Goal: Task Accomplishment & Management: Manage account settings

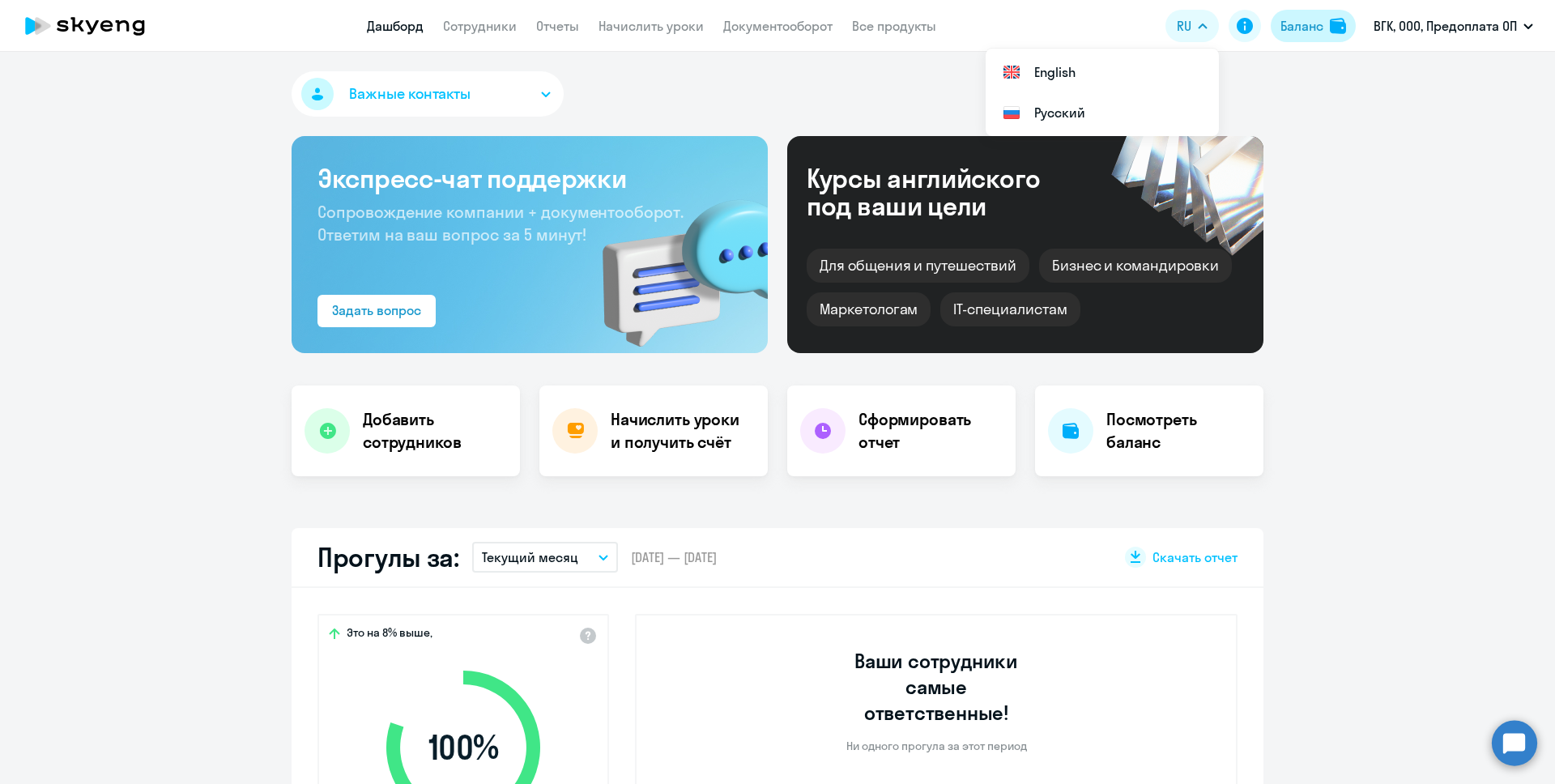
click at [1296, 26] on div "Баланс" at bounding box center [1301, 25] width 43 height 20
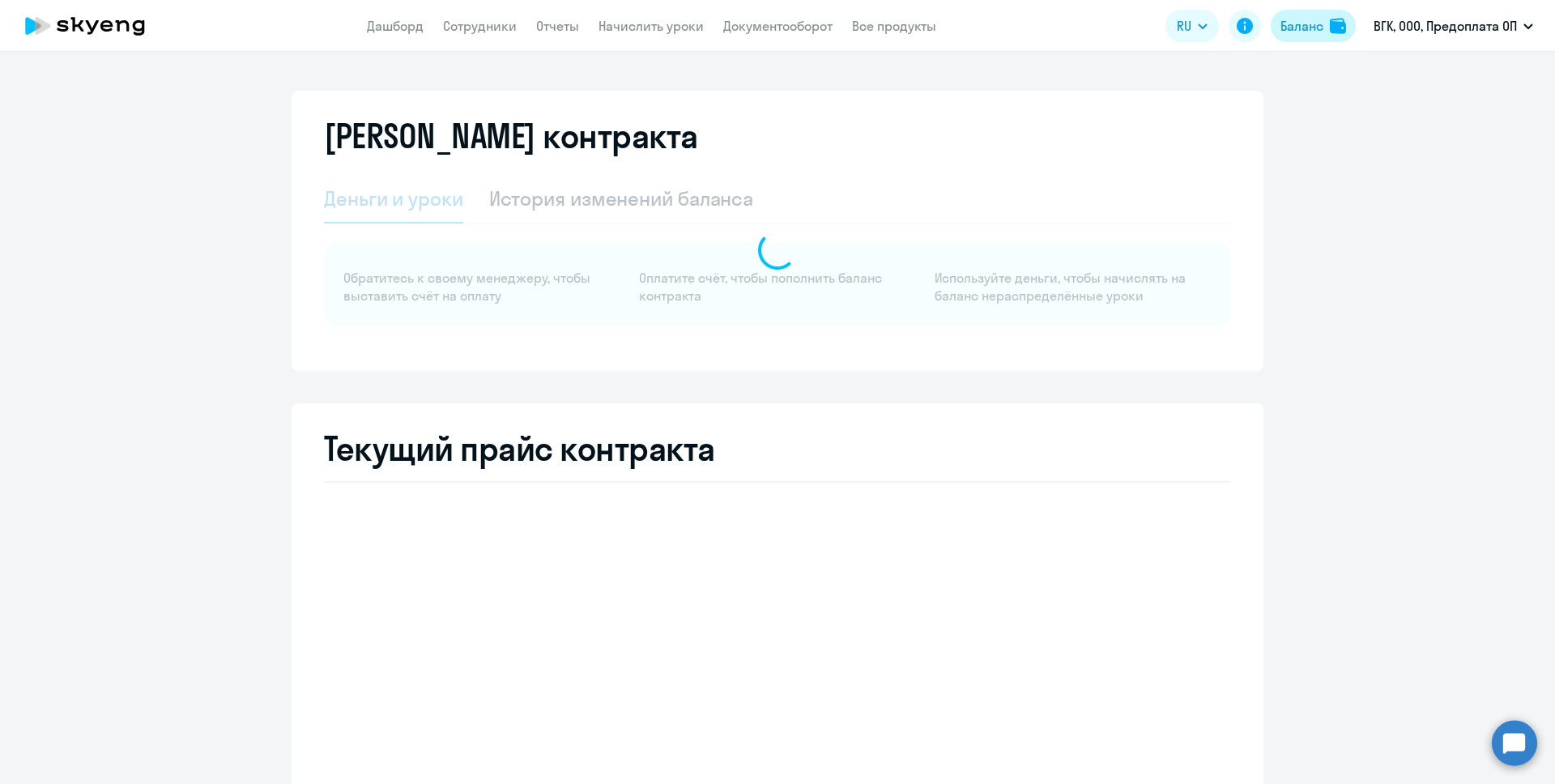
select select "english_adult_not_native_speaker"
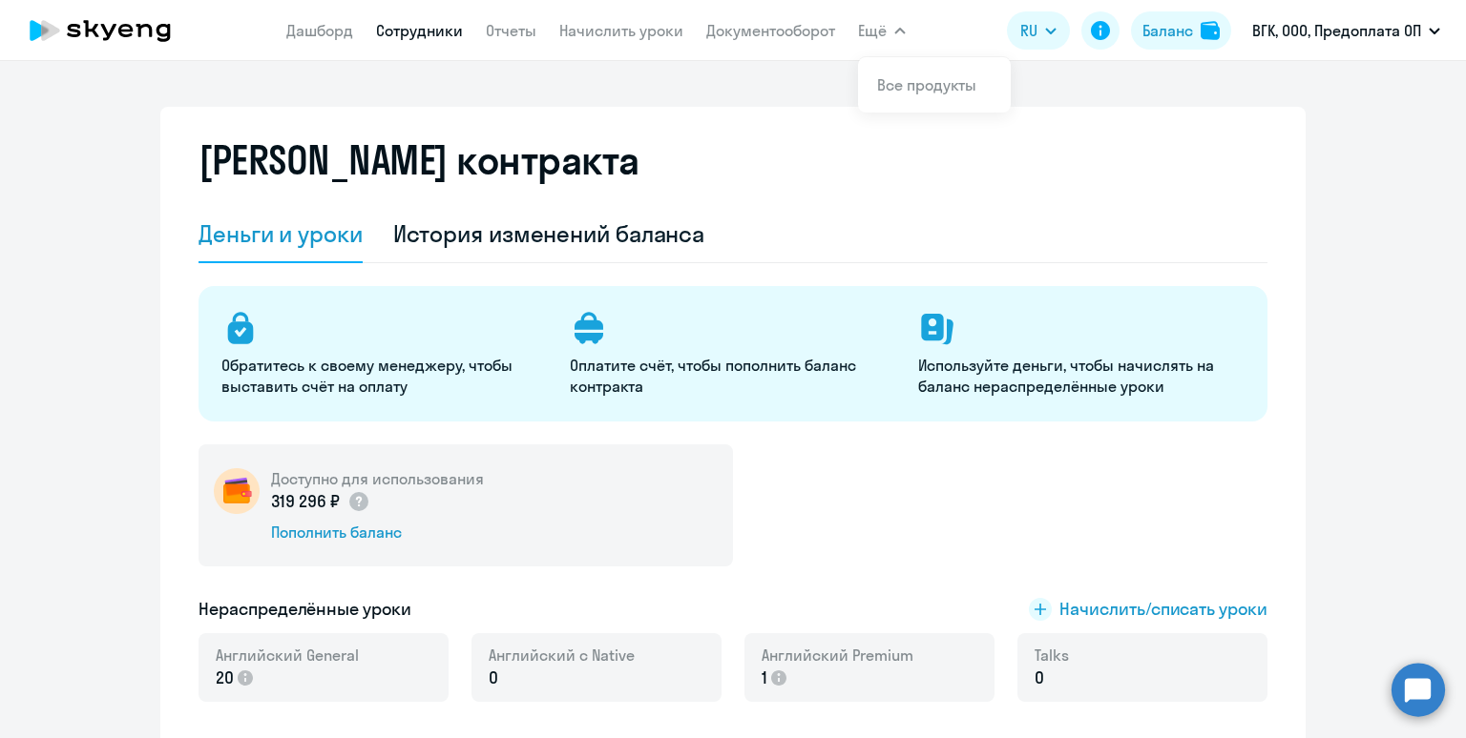
click at [432, 33] on link "Сотрудники" at bounding box center [419, 30] width 87 height 19
select select "30"
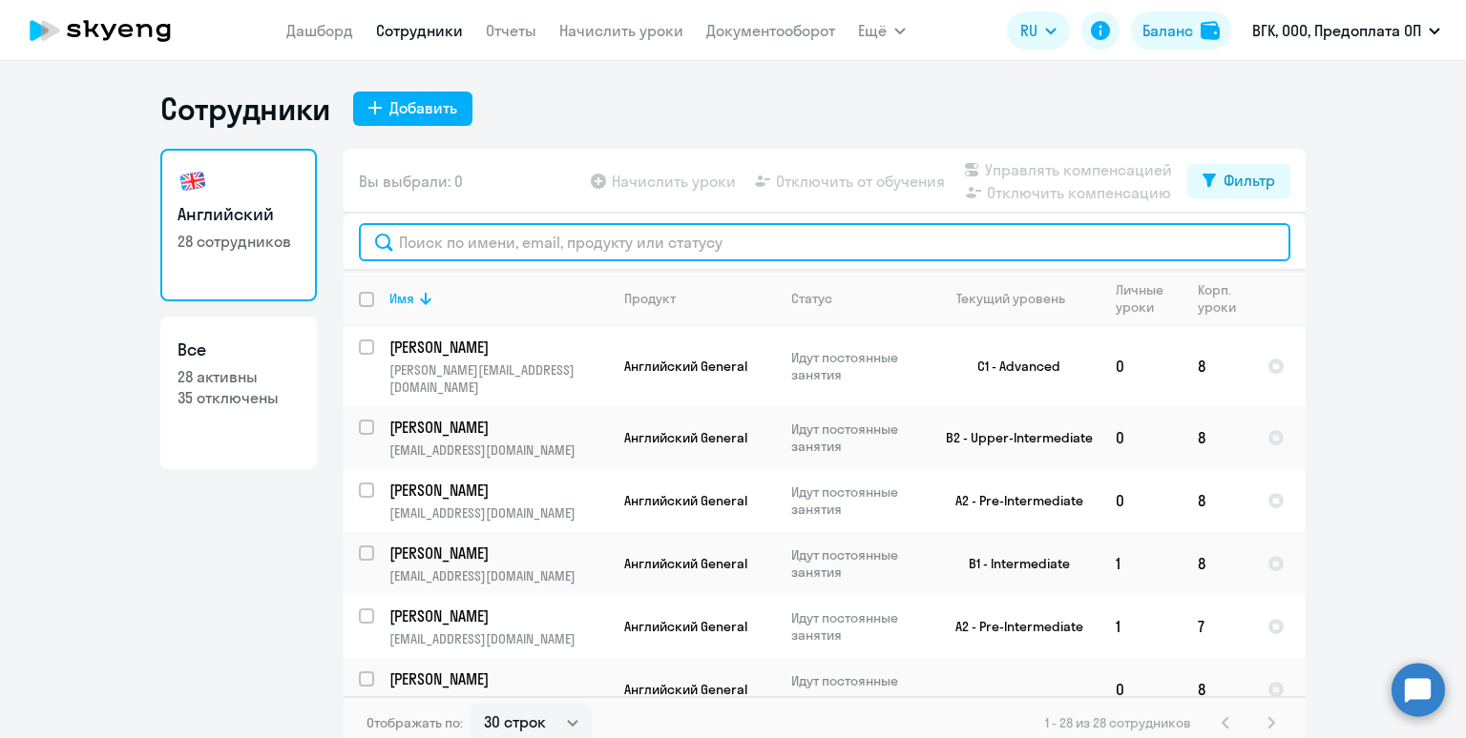
click at [516, 233] on input "text" at bounding box center [824, 242] width 931 height 38
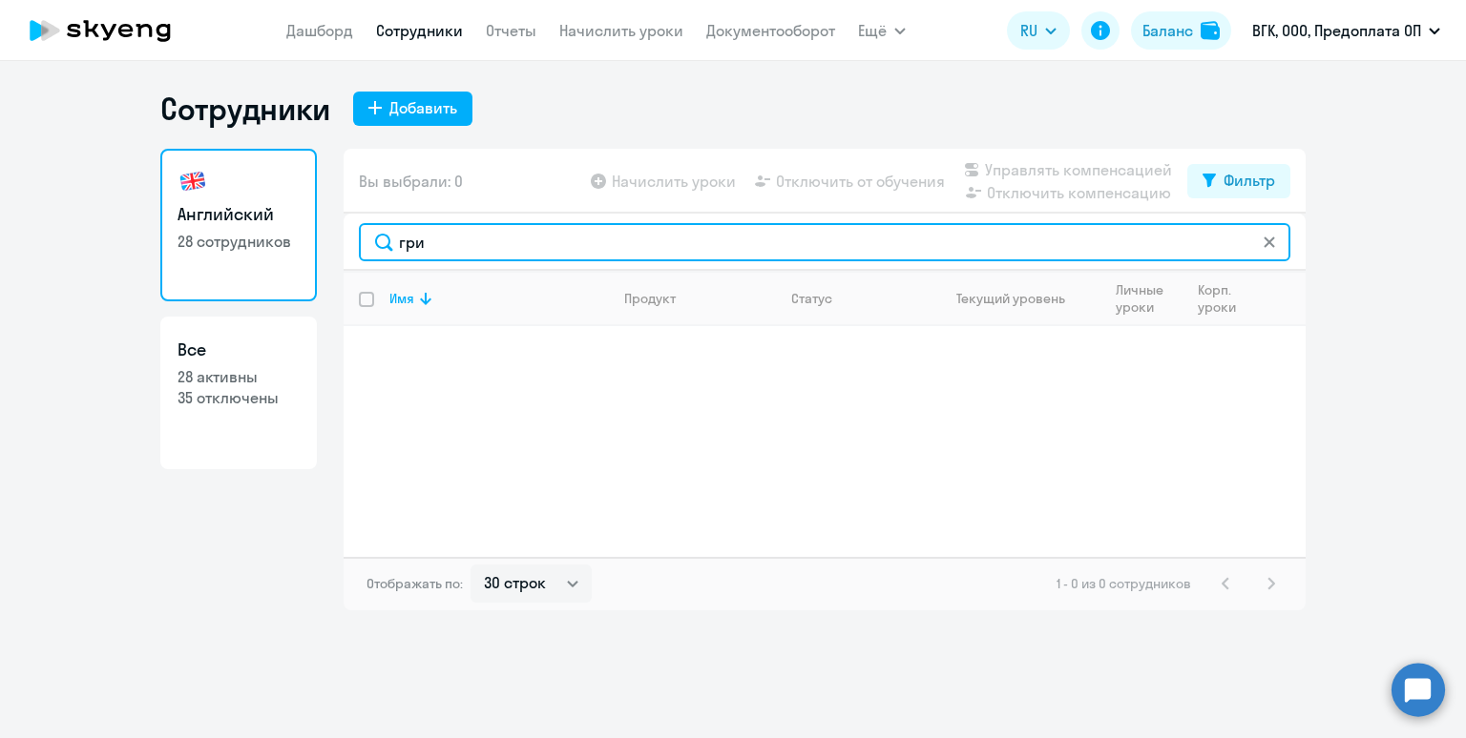
type input "гри"
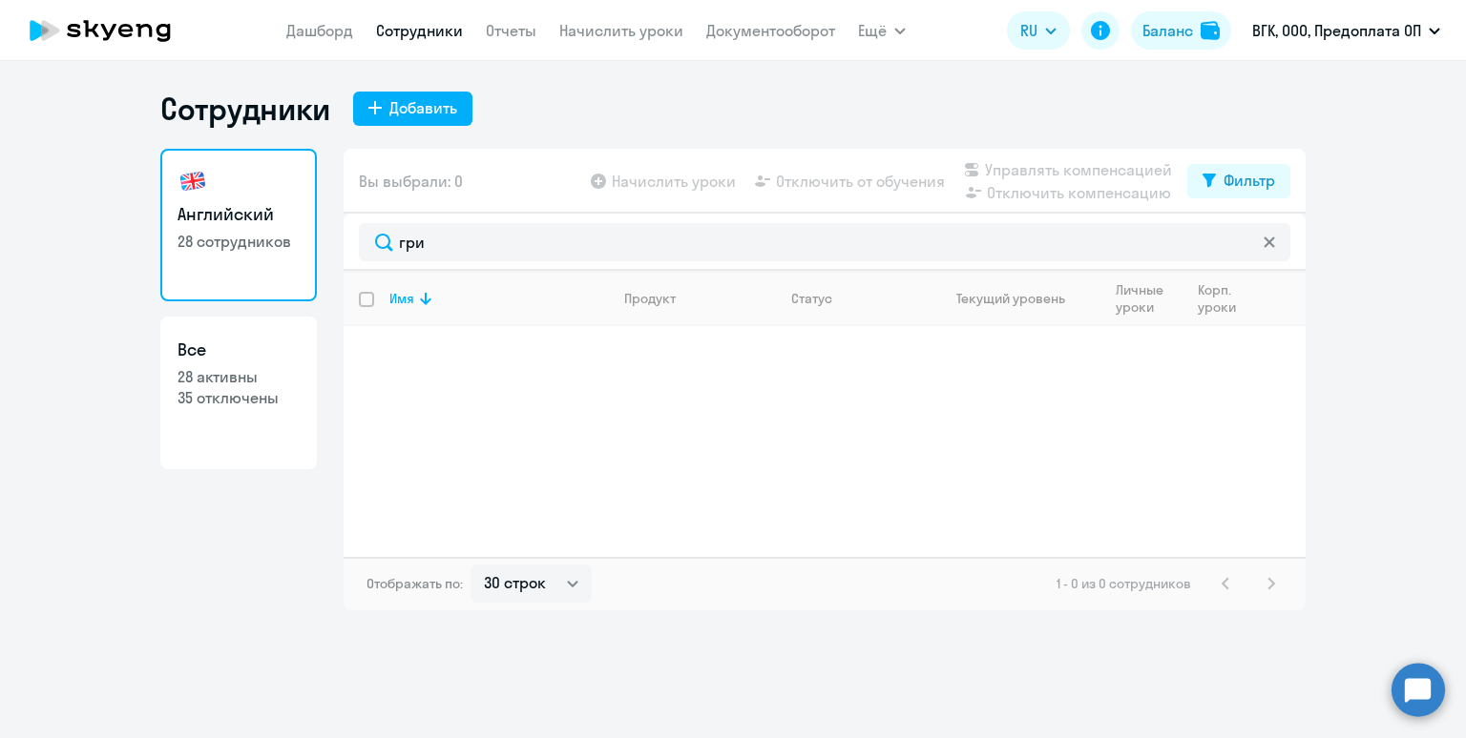
click at [243, 436] on link "Все 28 активны 35 отключены" at bounding box center [238, 393] width 156 height 153
select select "30"
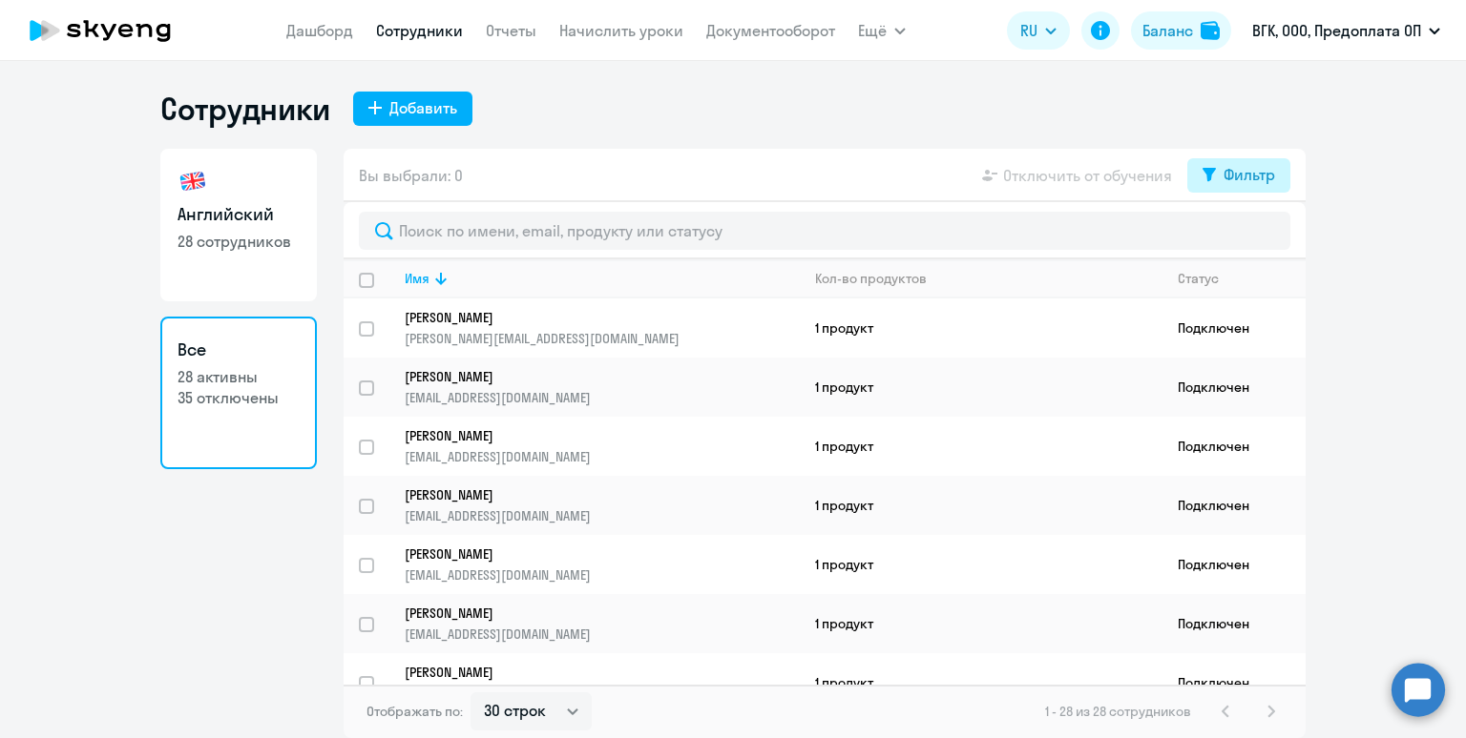
click at [1240, 179] on div "Фильтр" at bounding box center [1249, 174] width 52 height 23
click at [1258, 240] on span at bounding box center [1258, 237] width 32 height 19
click at [1242, 238] on input "checkbox" at bounding box center [1241, 237] width 1 height 1
checkbox input "true"
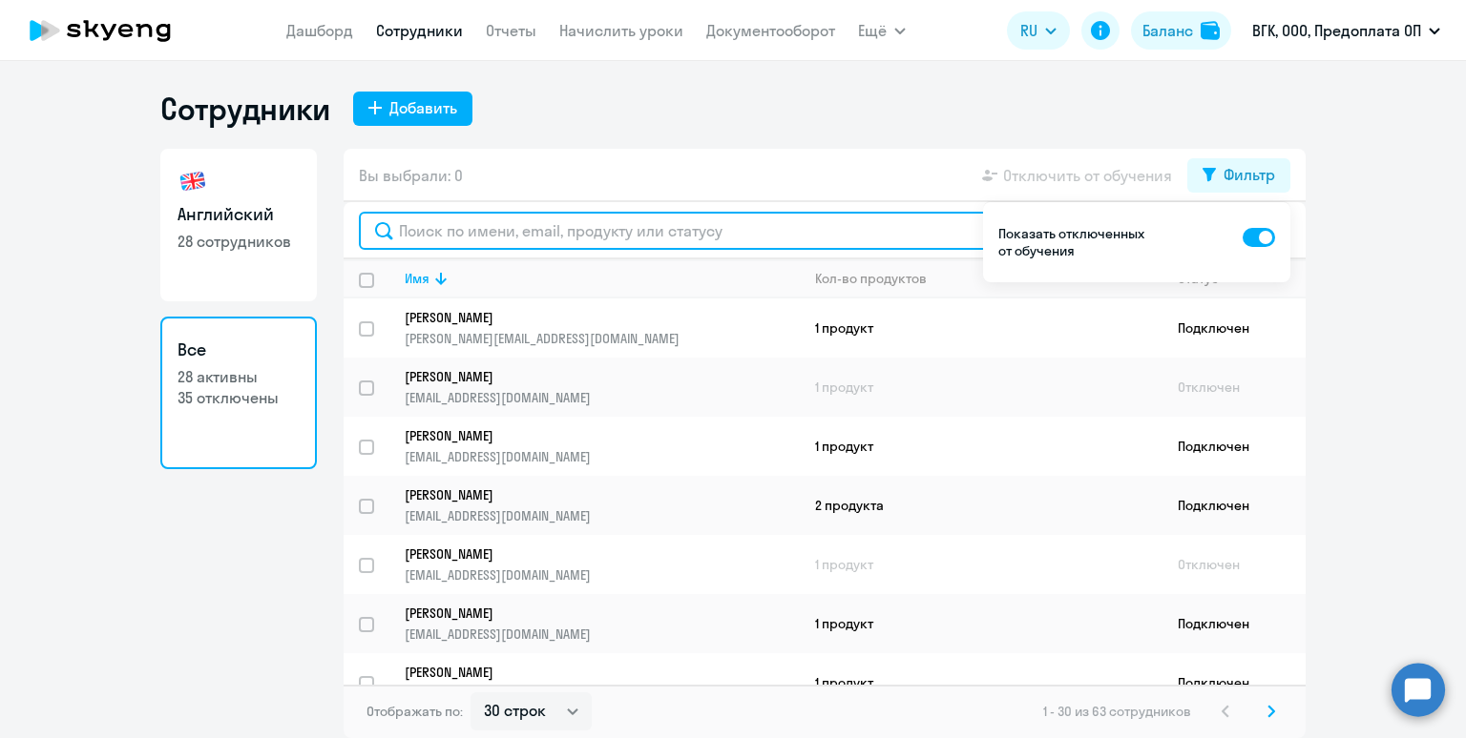
click at [938, 230] on input "text" at bounding box center [824, 231] width 931 height 38
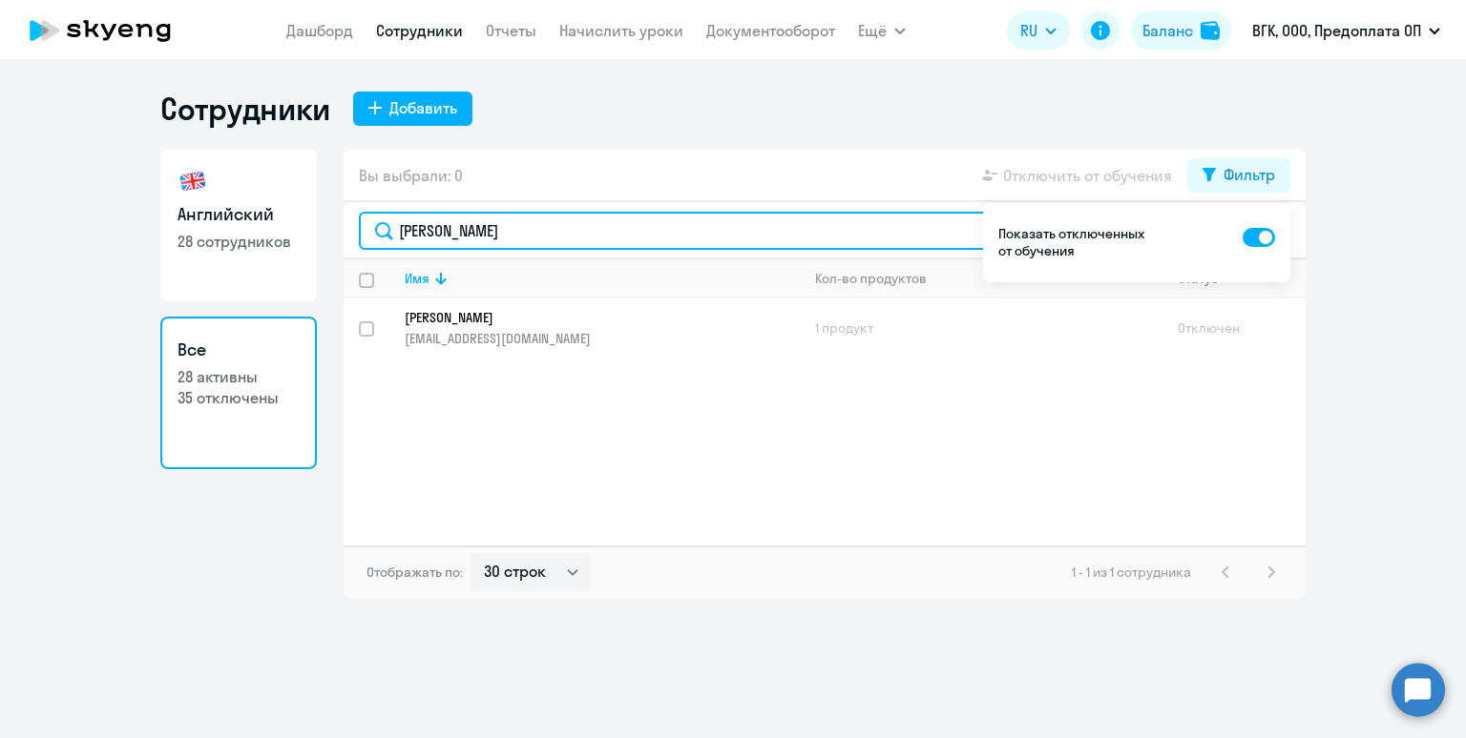
type input "гриц"
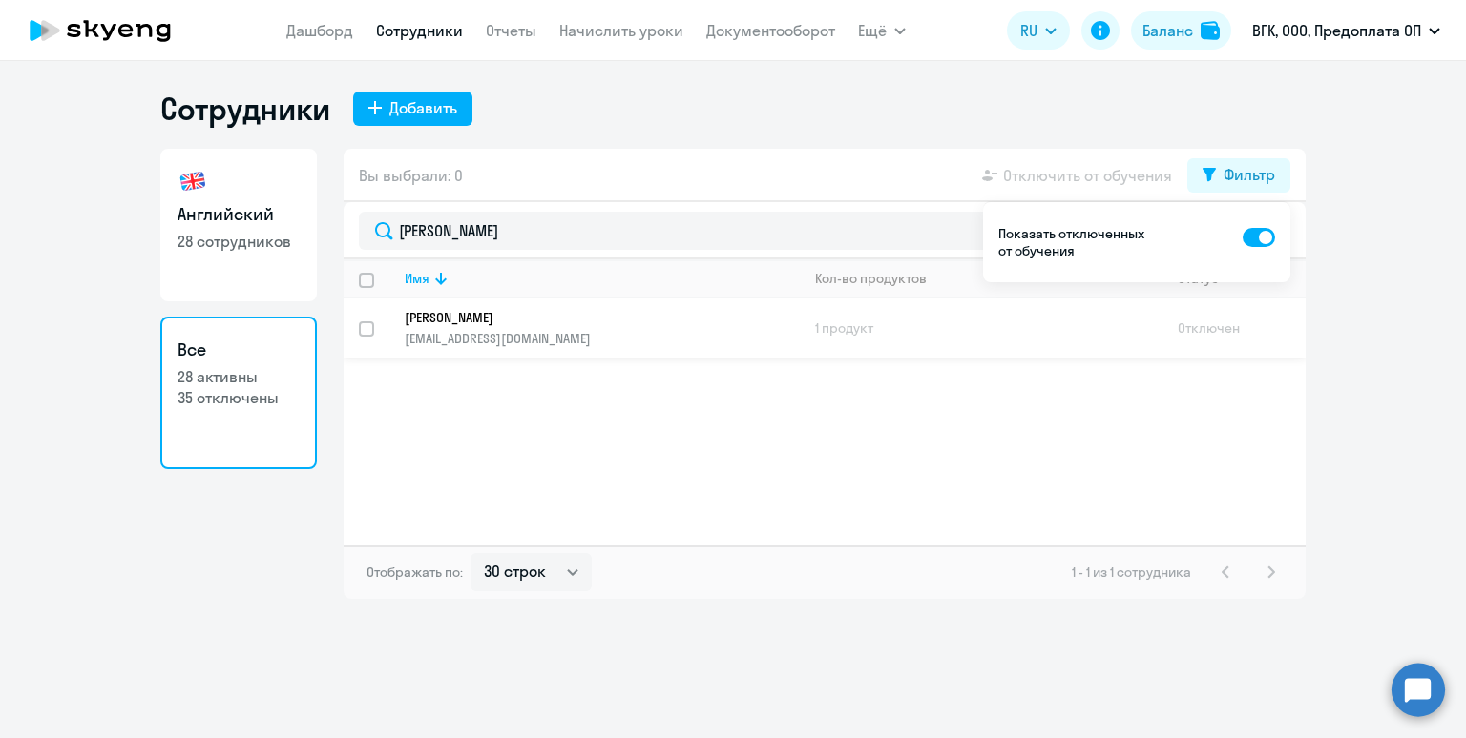
click at [536, 325] on link "Гриценко Елена Николаевна gritsenkoea@oespulse.ru" at bounding box center [602, 328] width 394 height 38
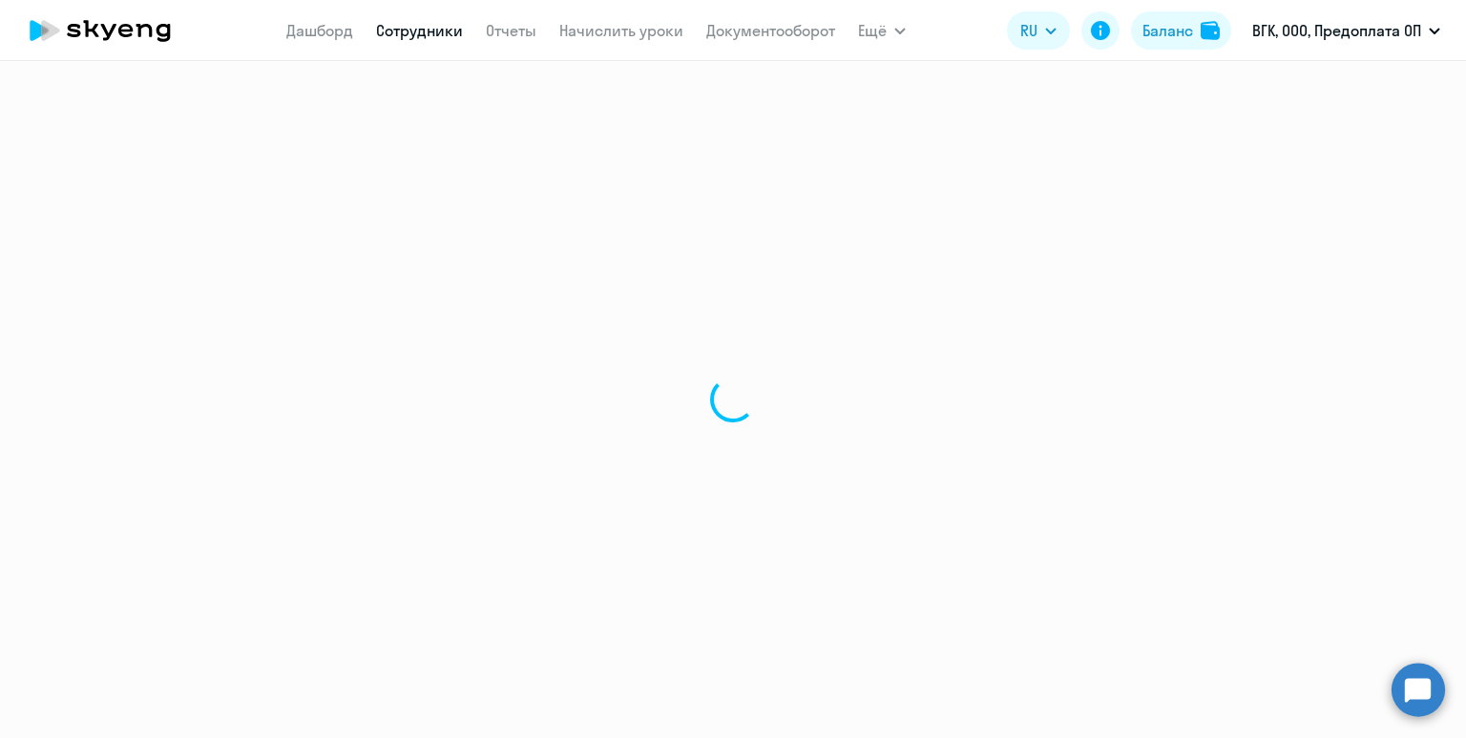
select select "english"
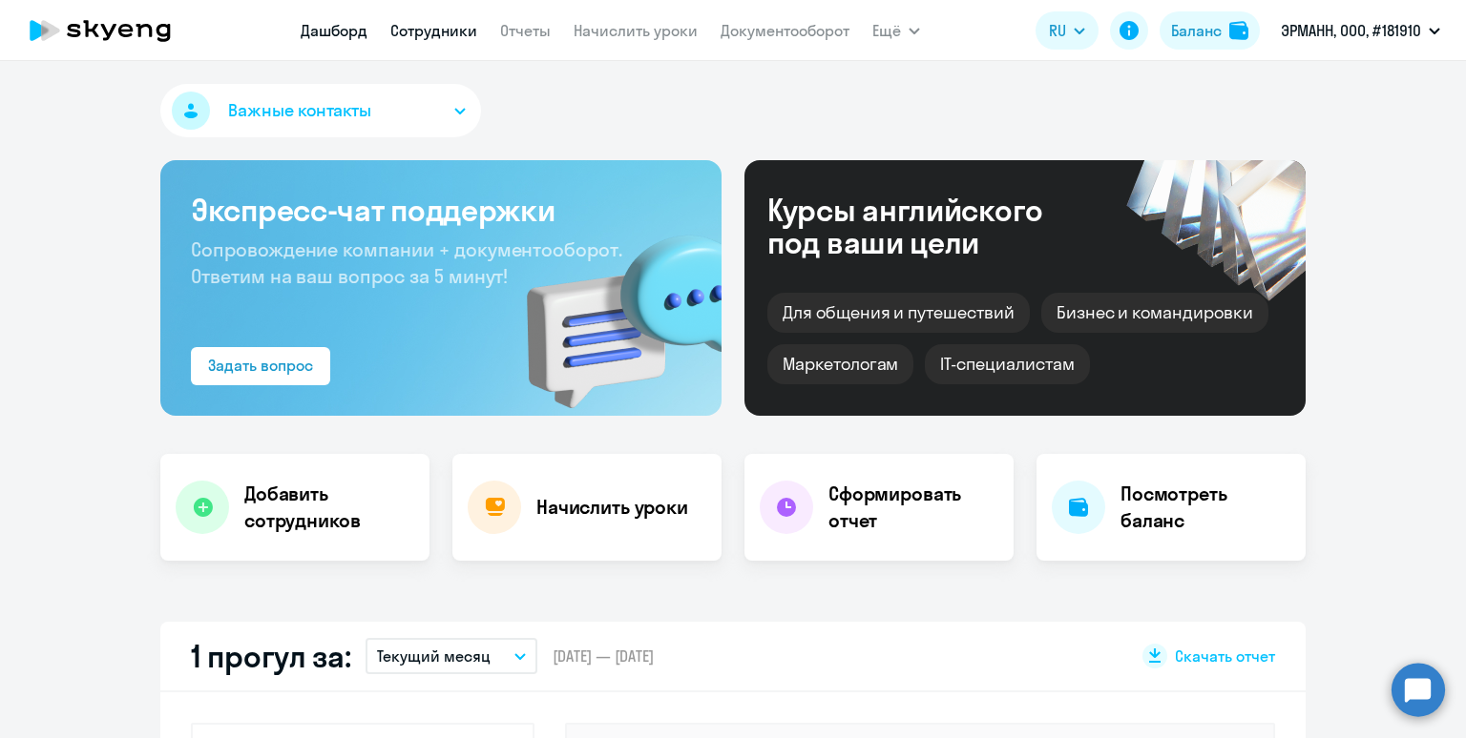
click at [437, 39] on link "Сотрудники" at bounding box center [433, 30] width 87 height 19
select select "30"
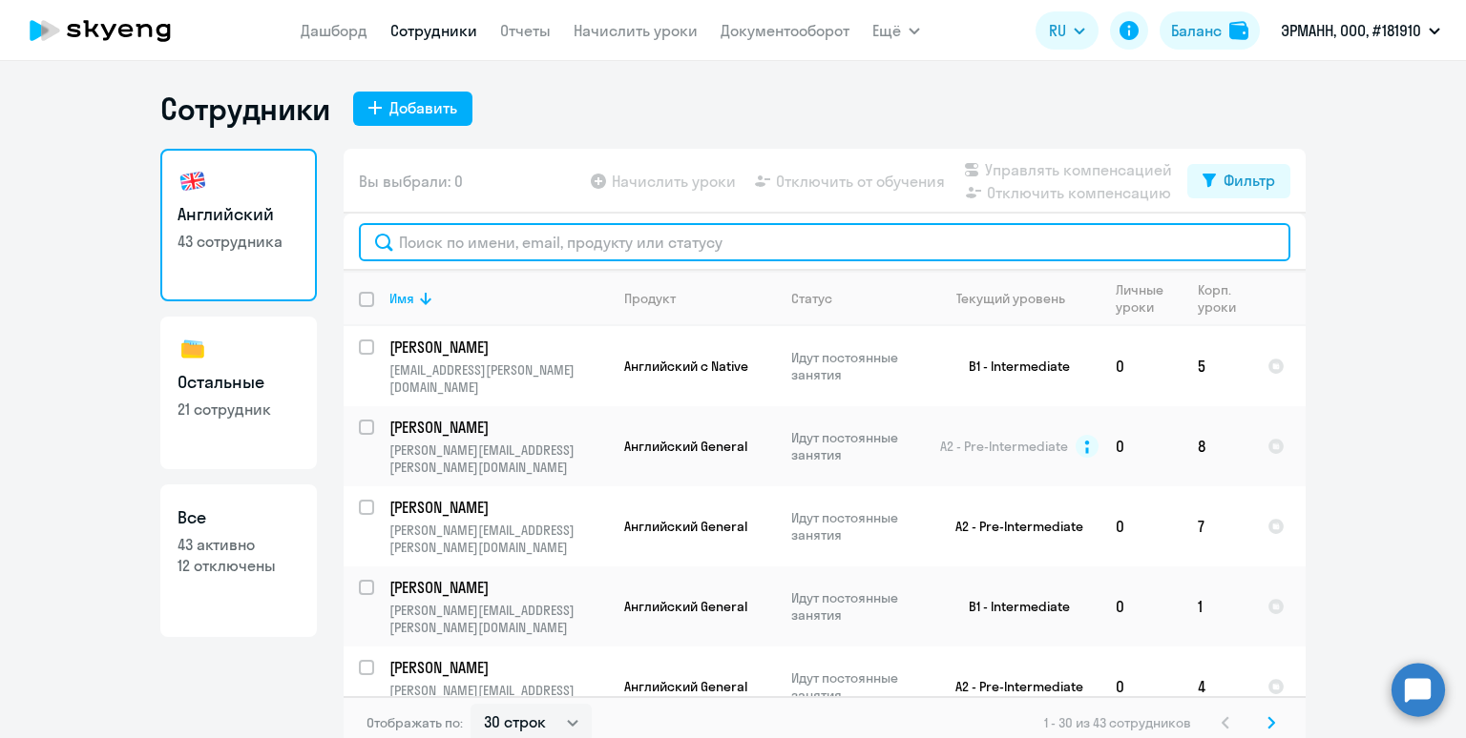
click at [490, 254] on input "text" at bounding box center [824, 242] width 931 height 38
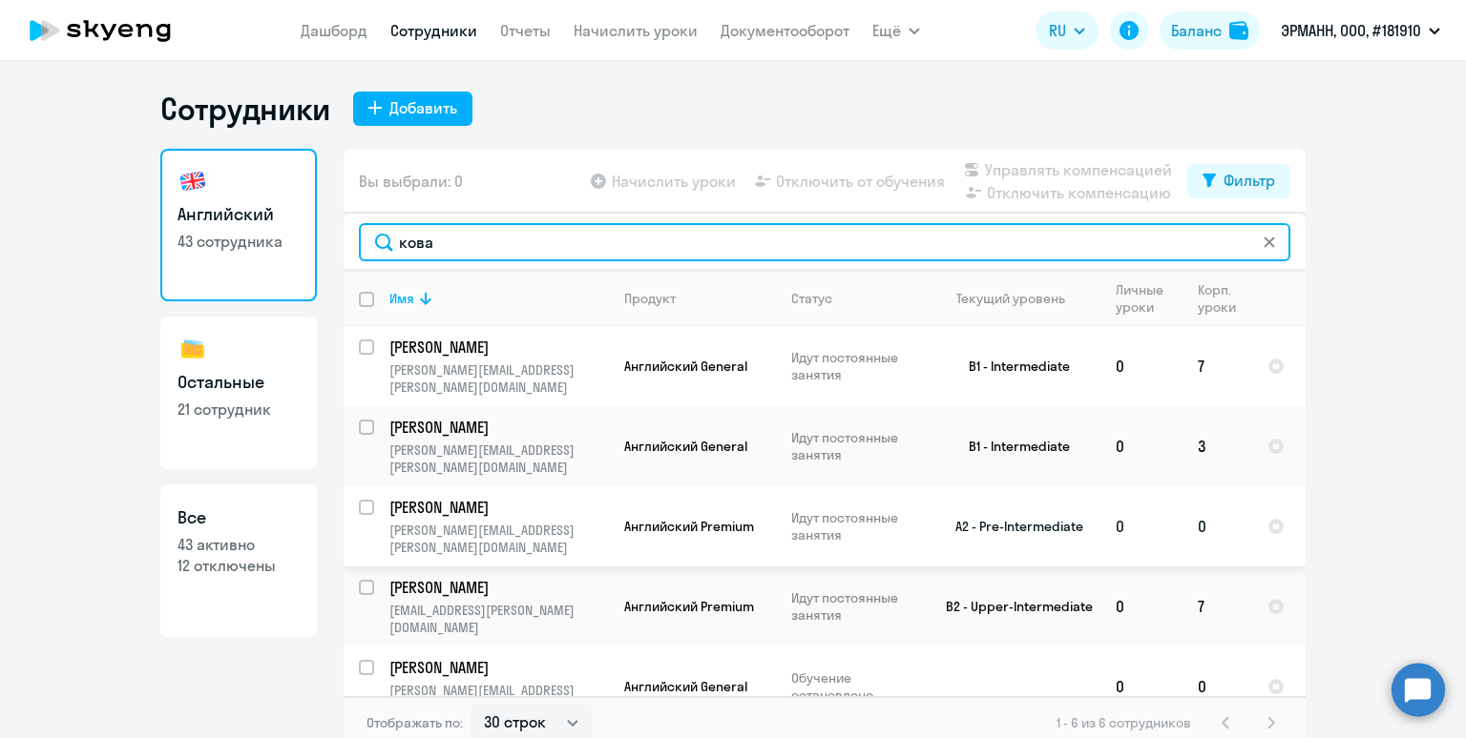
type input "кова"
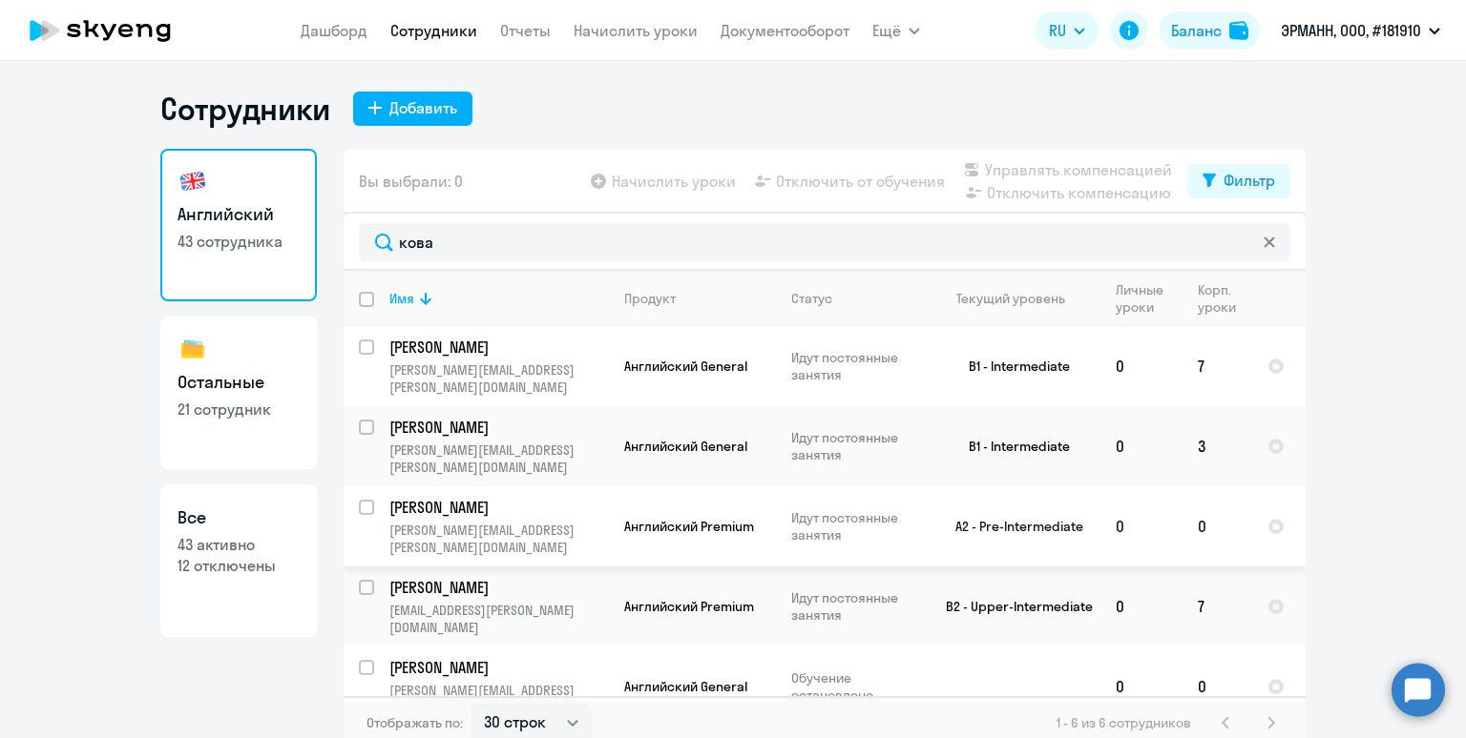
click at [364, 500] on input "select row 39041684" at bounding box center [378, 519] width 38 height 38
checkbox input "true"
